Goal: Task Accomplishment & Management: Manage account settings

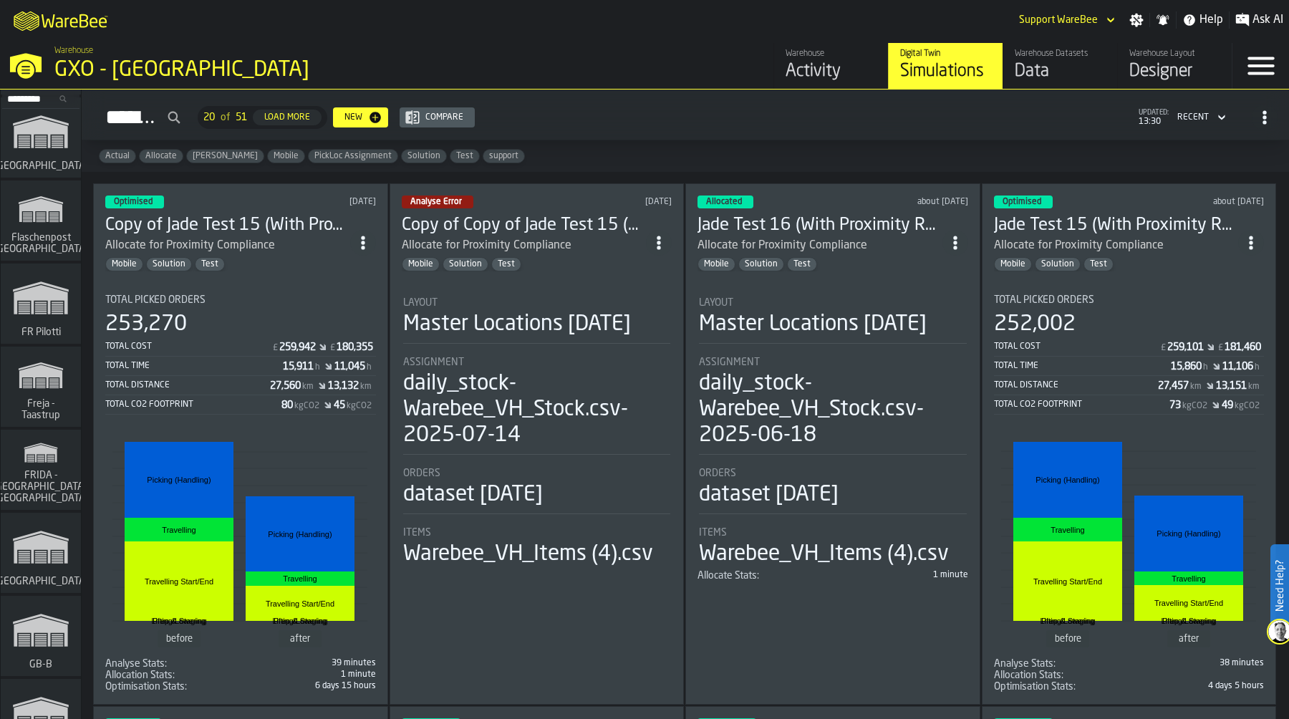
scroll to position [32, 0]
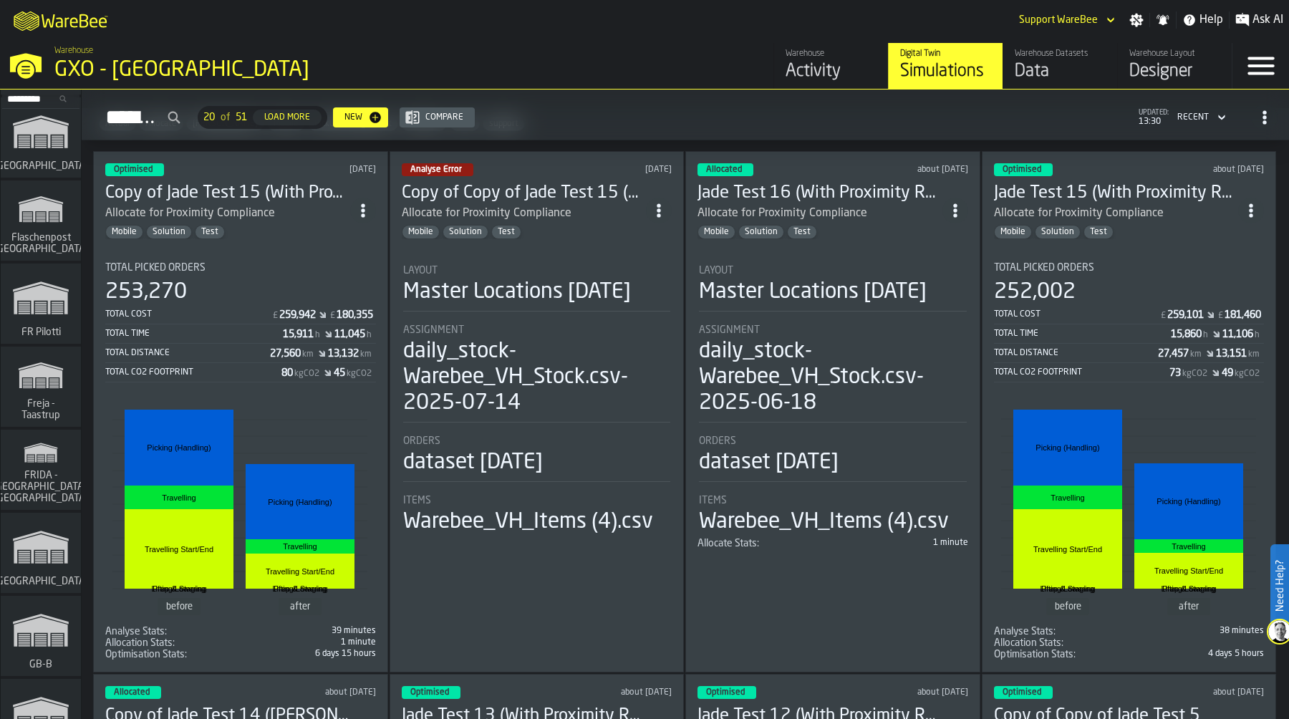
click at [42, 384] on polygon "link-to-/wh/i/36c4991f-68ef-4ca7-ab45-a2252c911eea/simulations" at bounding box center [41, 384] width 9 height 1
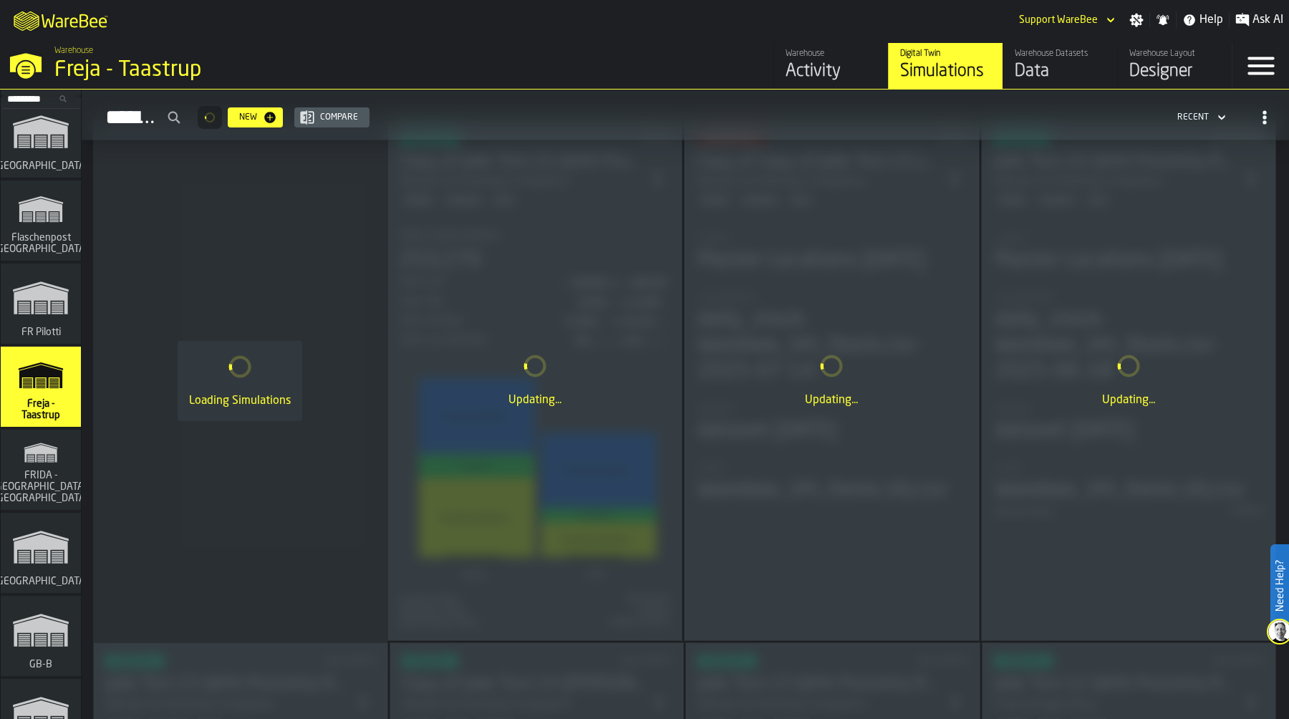
click at [1133, 19] on icon "button-toggle-Settings" at bounding box center [1137, 21] width 14 height 14
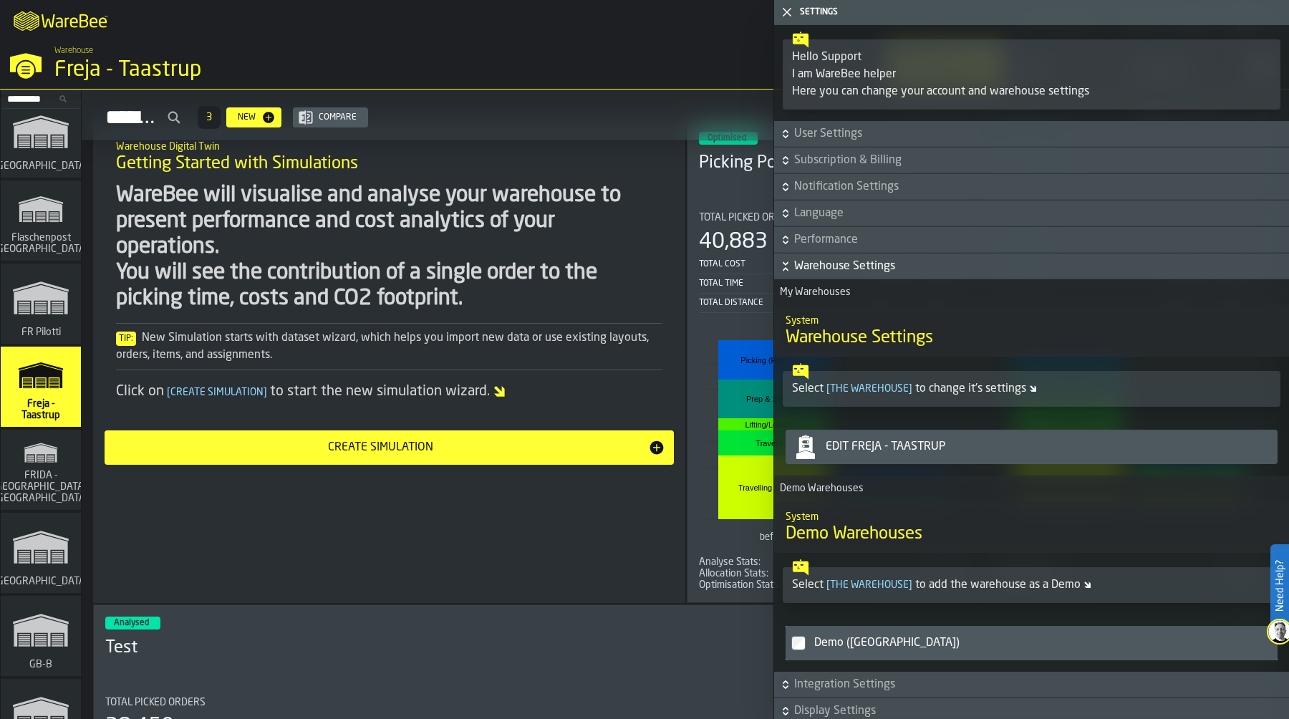
click at [970, 438] on div "Edit Freja - Taastrup" at bounding box center [1046, 446] width 452 height 17
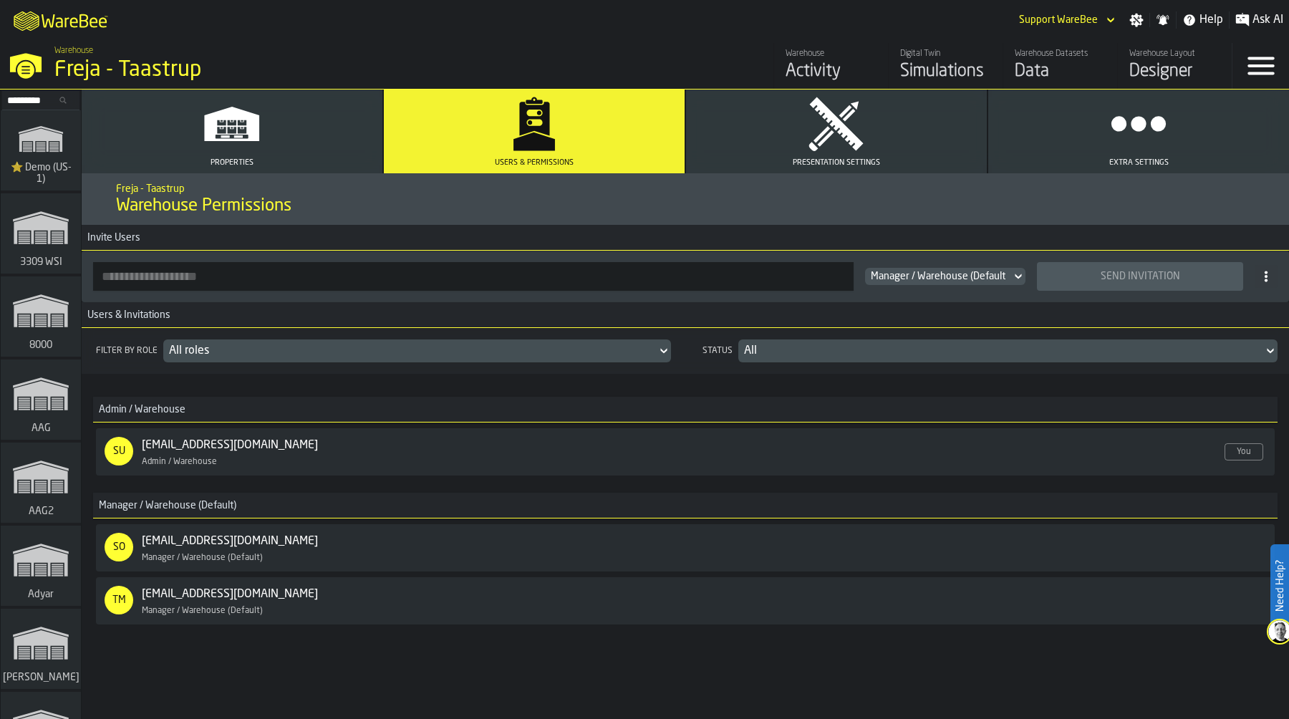
click at [253, 271] on input "button-toolbar-" at bounding box center [473, 276] width 760 height 29
paste input "**********"
type input "**********"
click at [958, 276] on span "Manager / Warehouse (Default)" at bounding box center [939, 276] width 137 height 11
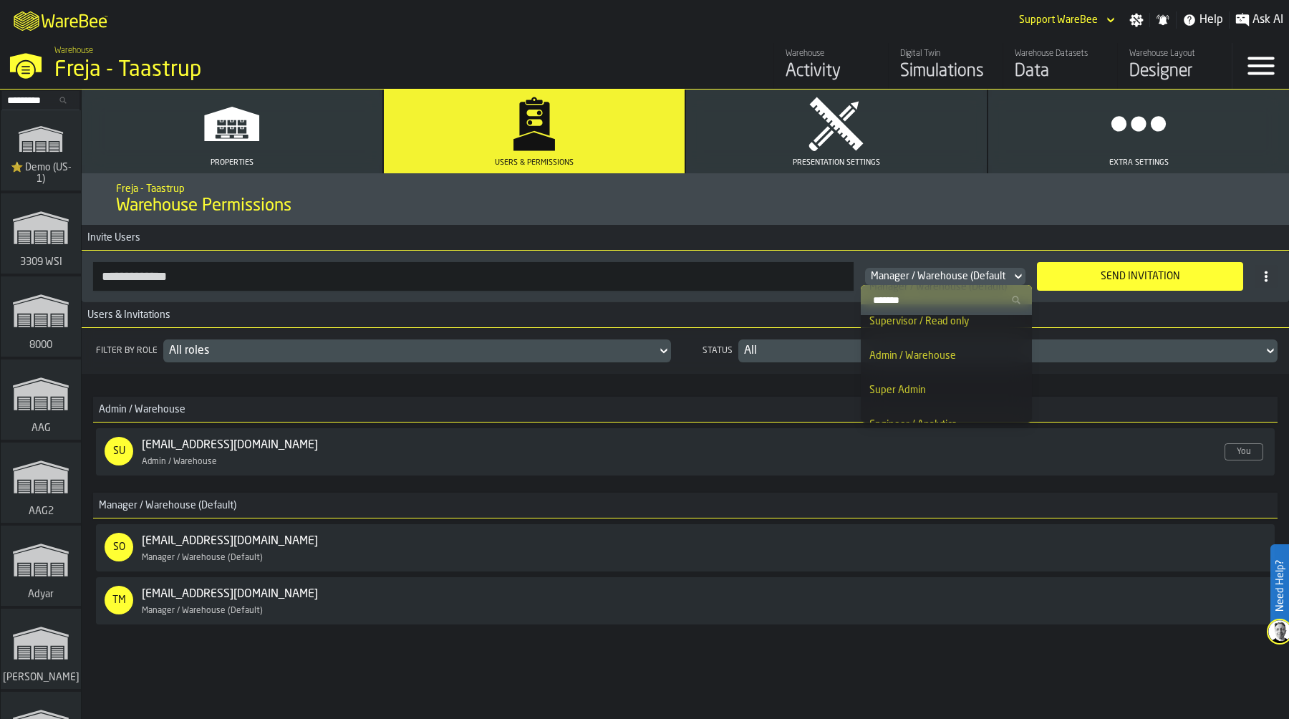
scroll to position [31, 0]
click at [928, 303] on input "Search" at bounding box center [946, 300] width 160 height 19
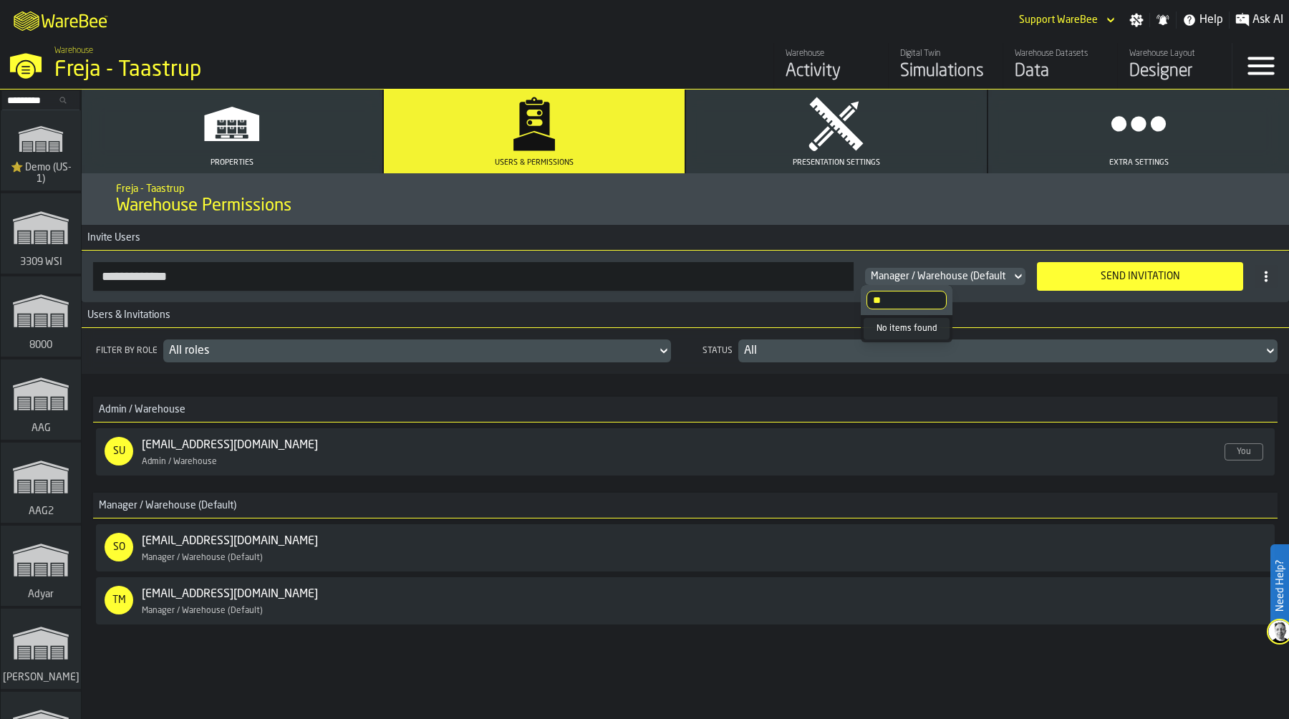
type input "*"
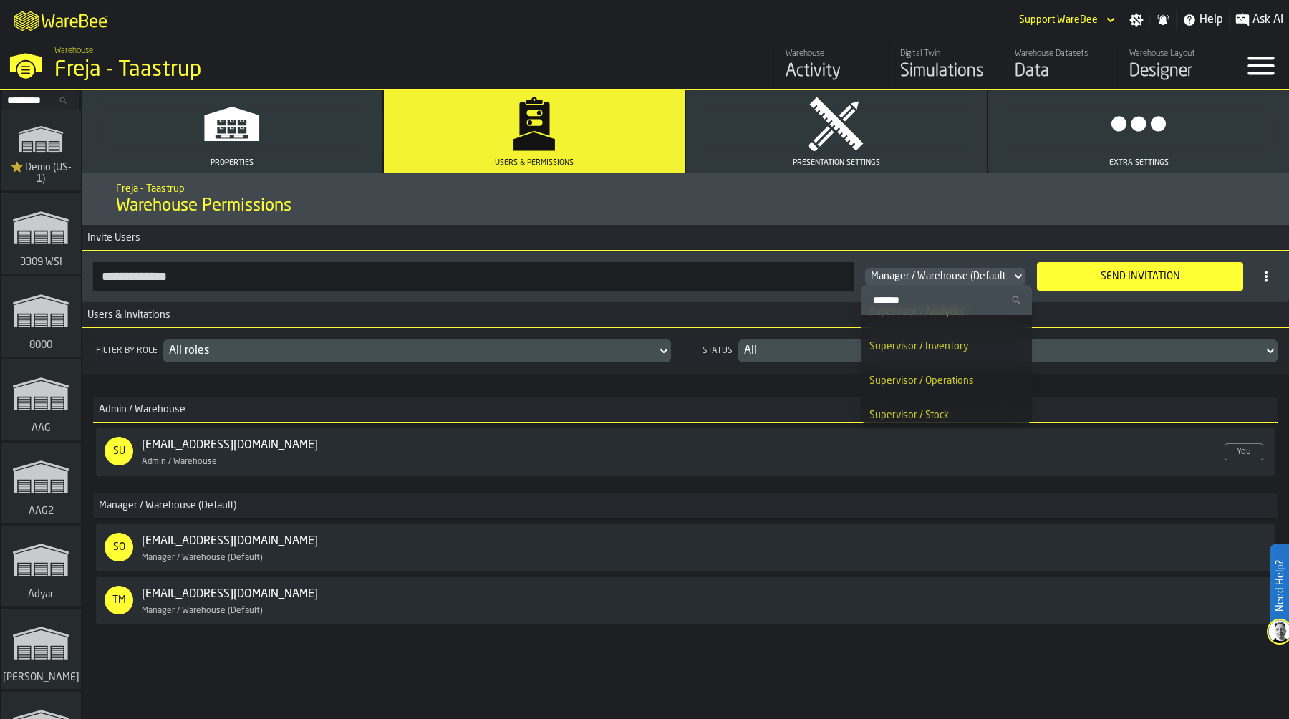
scroll to position [614, 0]
click at [949, 404] on div "Supervisor / Stock" at bounding box center [946, 405] width 154 height 17
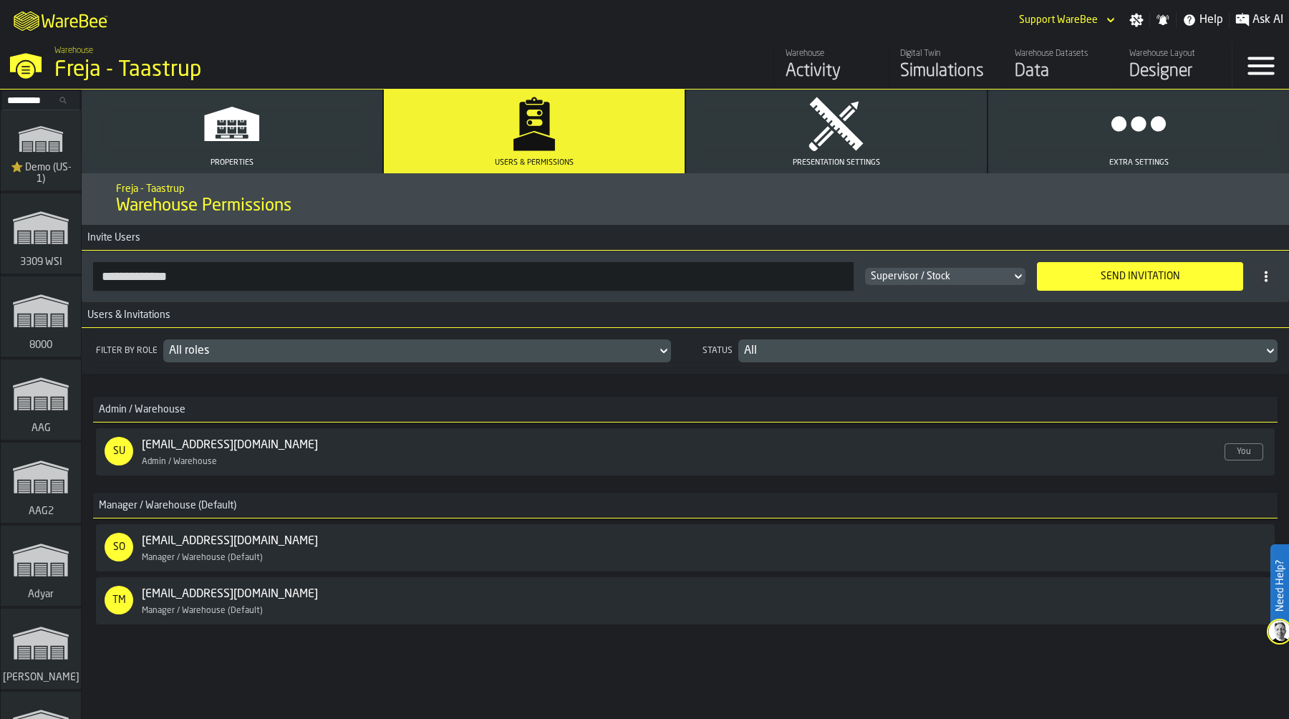
click at [1076, 281] on div "Send Invitation" at bounding box center [1139, 276] width 189 height 11
click at [959, 271] on div "Supervisor / Stock" at bounding box center [945, 276] width 149 height 11
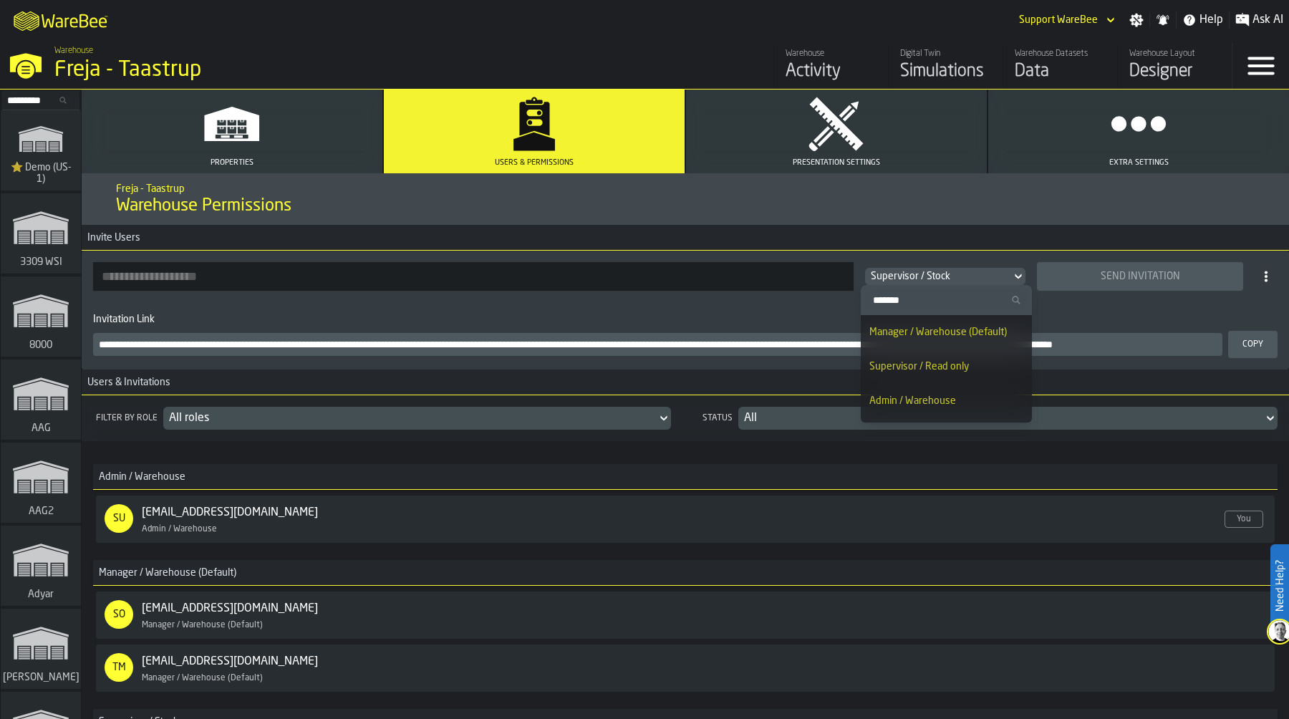
click at [656, 278] on input "button-toolbar-" at bounding box center [473, 276] width 760 height 29
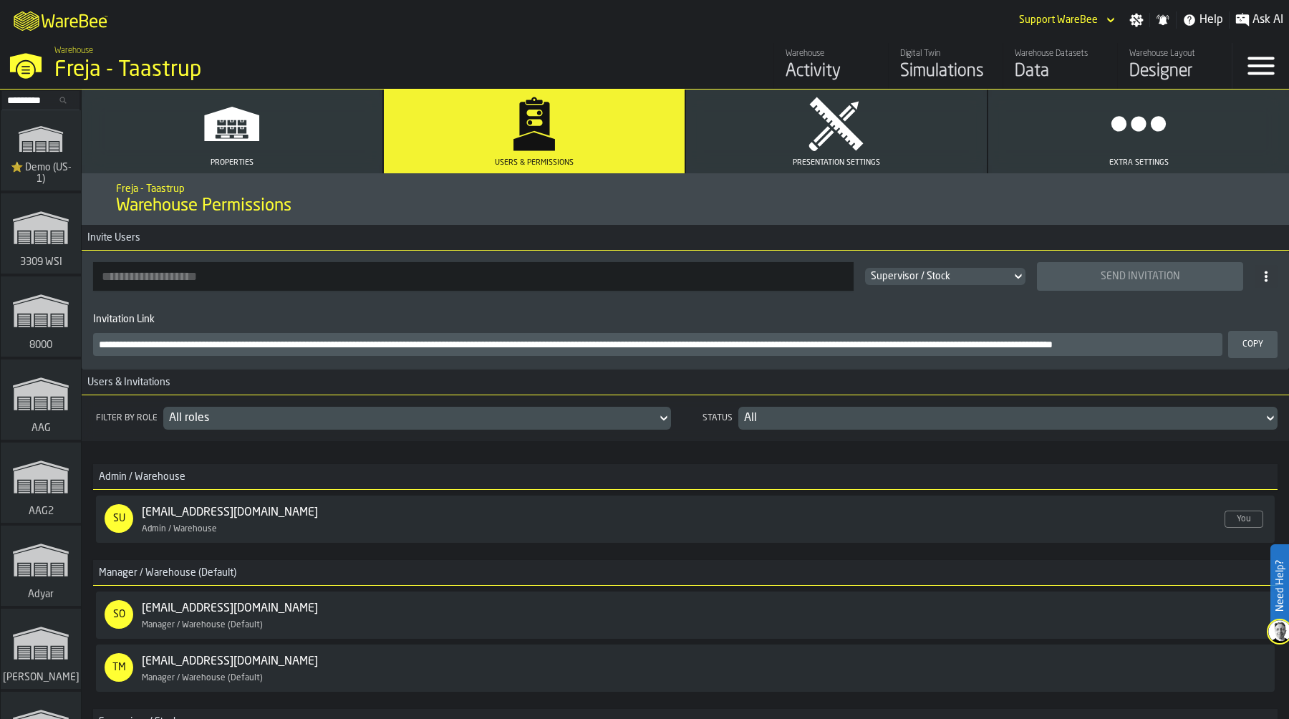
click at [951, 274] on div "Supervisor / Stock" at bounding box center [938, 276] width 135 height 11
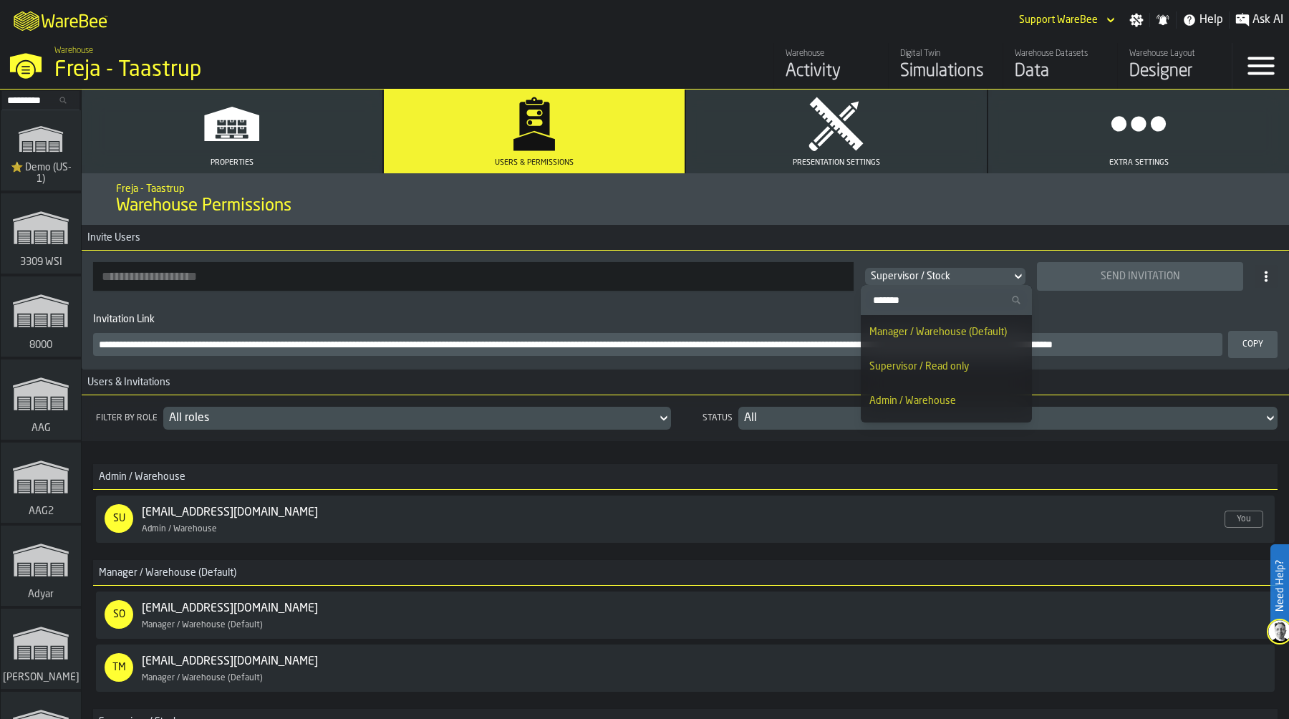
click at [936, 294] on input "Search" at bounding box center [946, 300] width 160 height 19
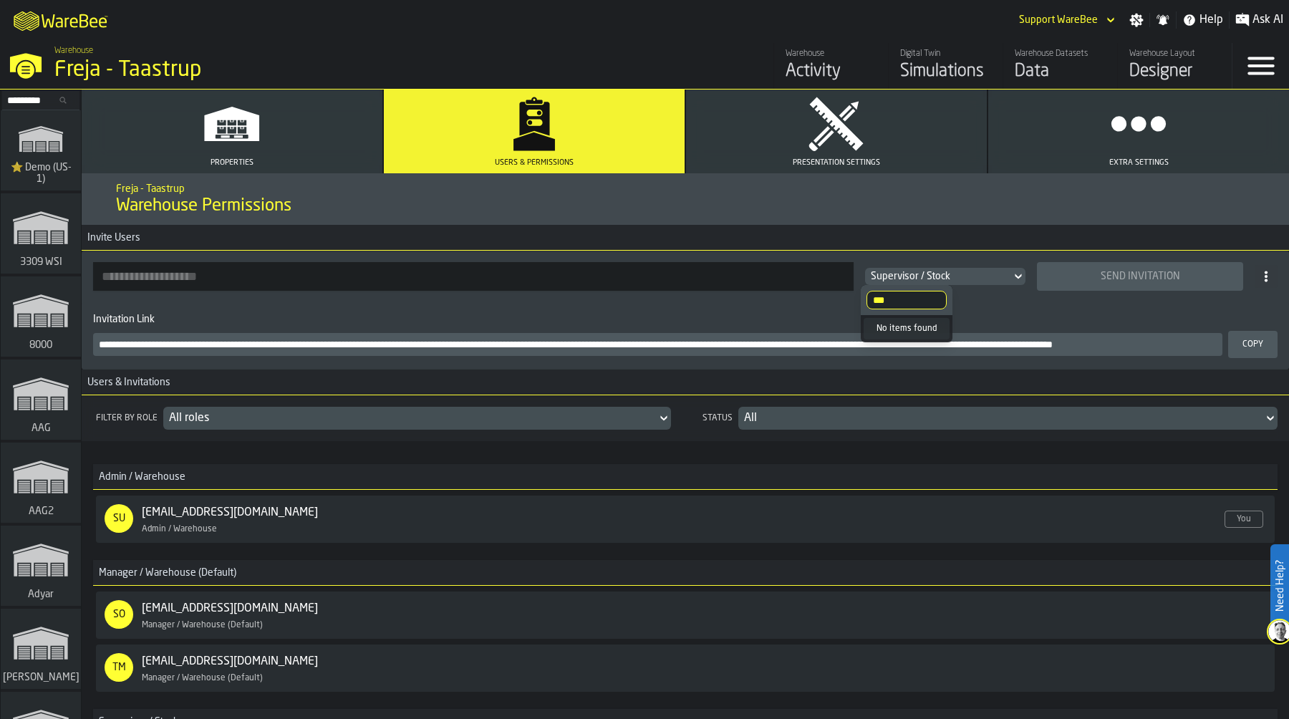
type input "***"
